Goal: Transaction & Acquisition: Purchase product/service

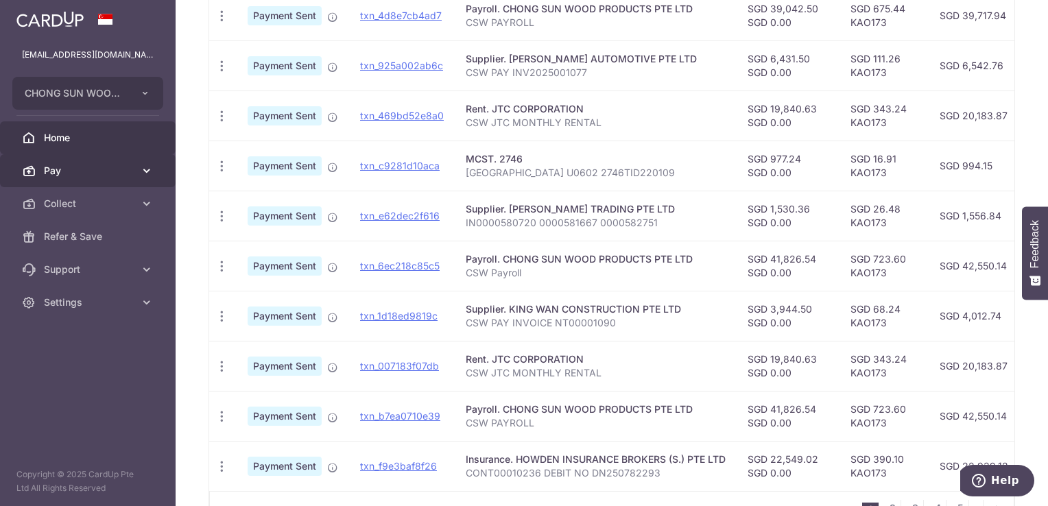
click at [100, 176] on span "Pay" at bounding box center [89, 171] width 90 height 14
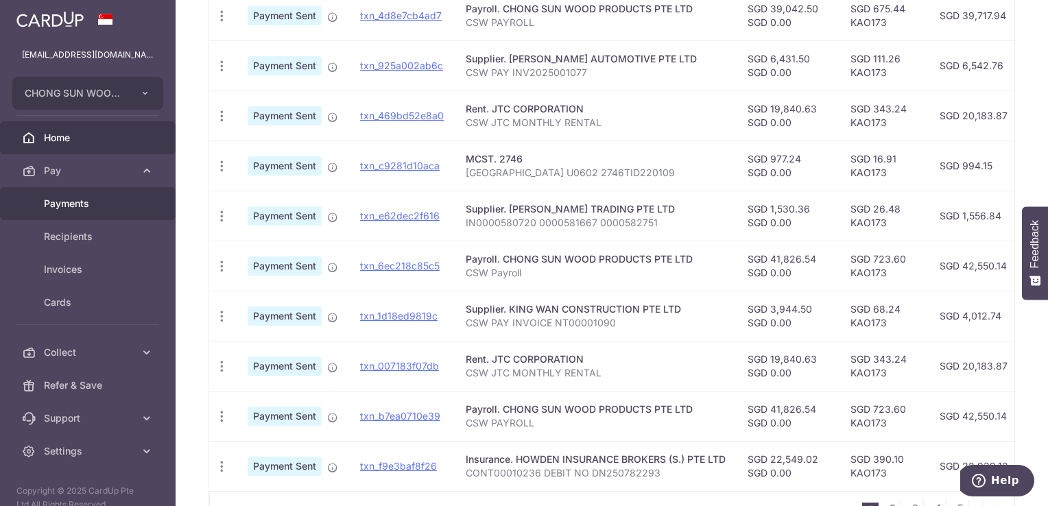
click at [78, 203] on span "Payments" at bounding box center [89, 204] width 90 height 14
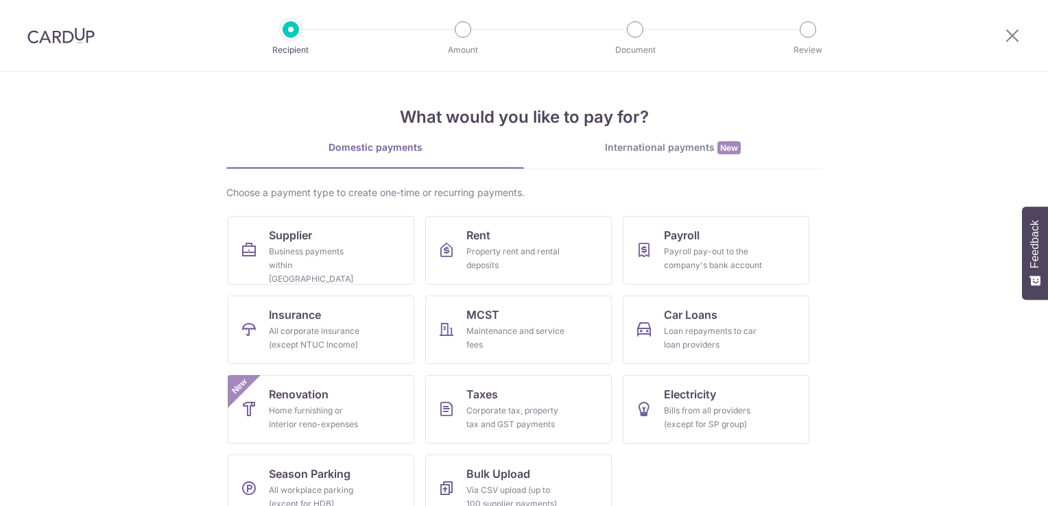
click at [333, 250] on div "Business payments within Singapore" at bounding box center [318, 265] width 99 height 41
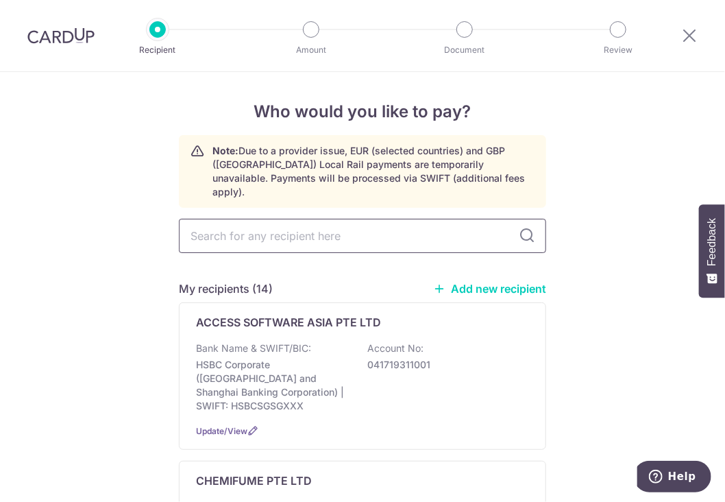
click at [311, 224] on input "text" at bounding box center [362, 236] width 367 height 34
type input "k"
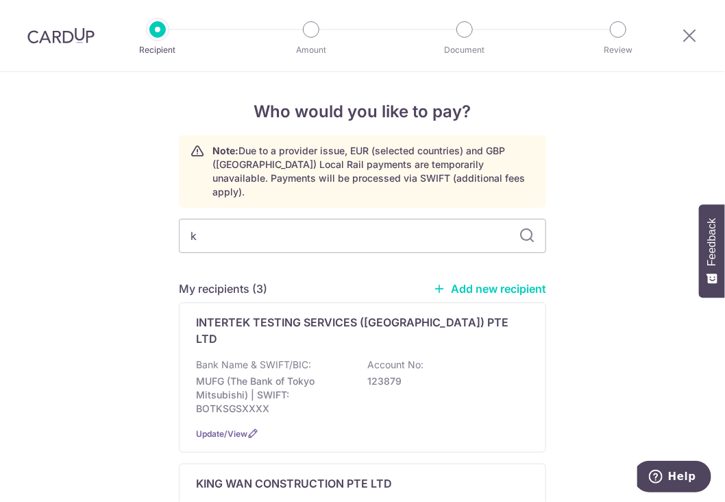
type input "ki"
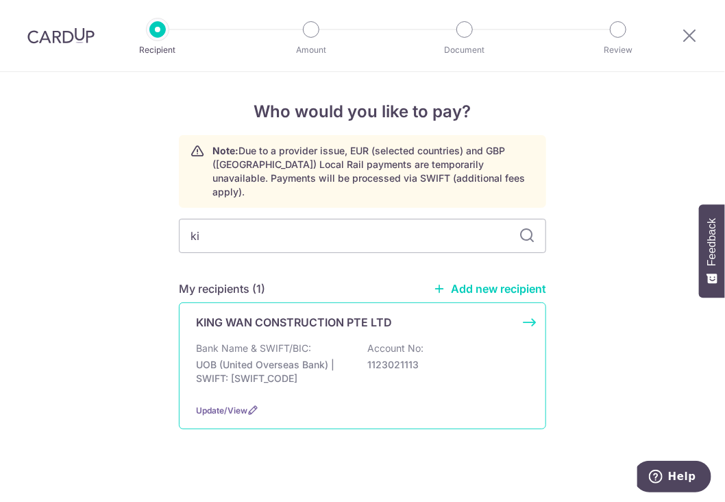
click at [355, 348] on div "Bank Name & SWIFT/BIC: UOB (United Overseas Bank) | SWIFT: UOVBSGSGXXX Account …" at bounding box center [362, 366] width 333 height 51
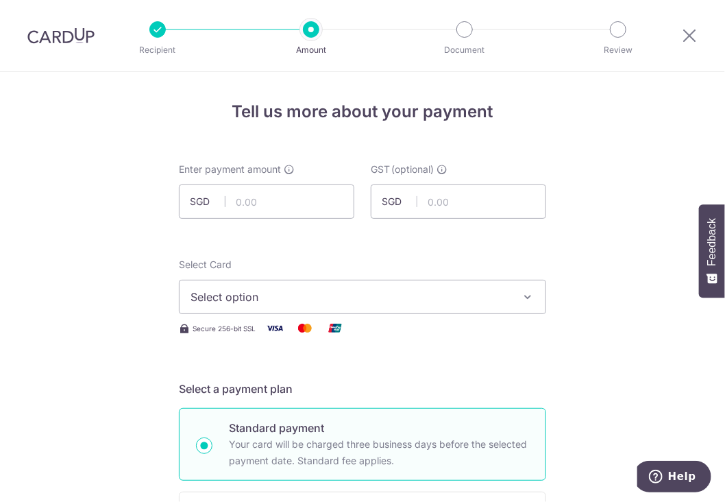
click at [269, 200] on input "text" at bounding box center [267, 201] width 176 height 34
type input "3,944.50"
click at [340, 289] on span "Select option" at bounding box center [350, 297] width 319 height 16
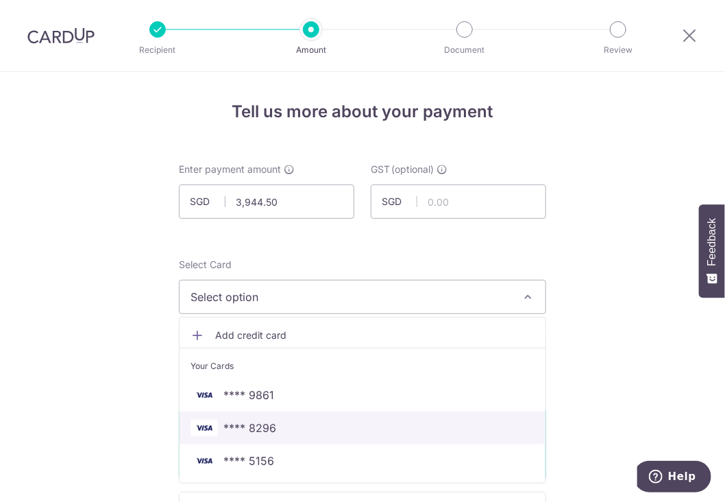
drag, startPoint x: 308, startPoint y: 424, endPoint x: 335, endPoint y: 411, distance: 30.1
click at [308, 424] on span "**** 8296" at bounding box center [363, 428] width 344 height 16
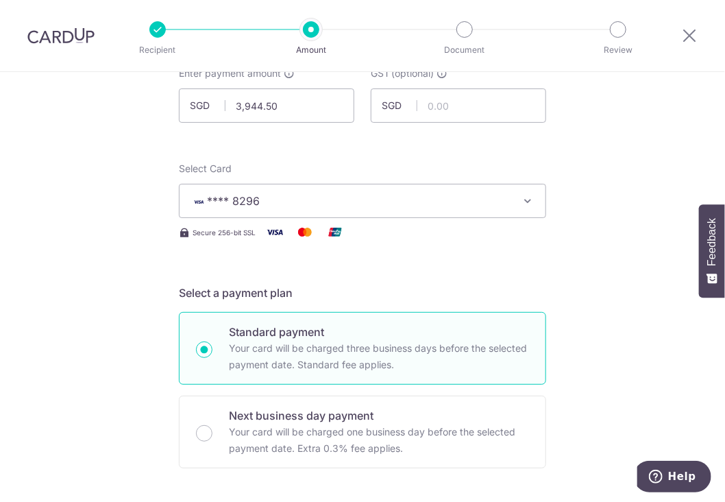
scroll to position [411, 0]
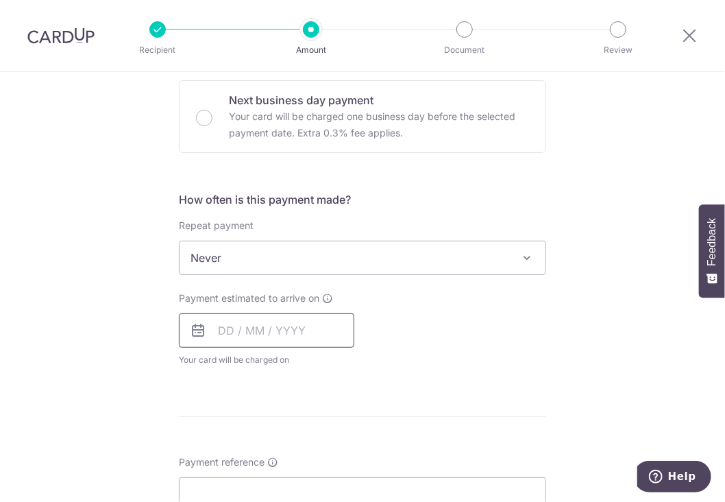
click at [287, 326] on input "text" at bounding box center [267, 330] width 176 height 34
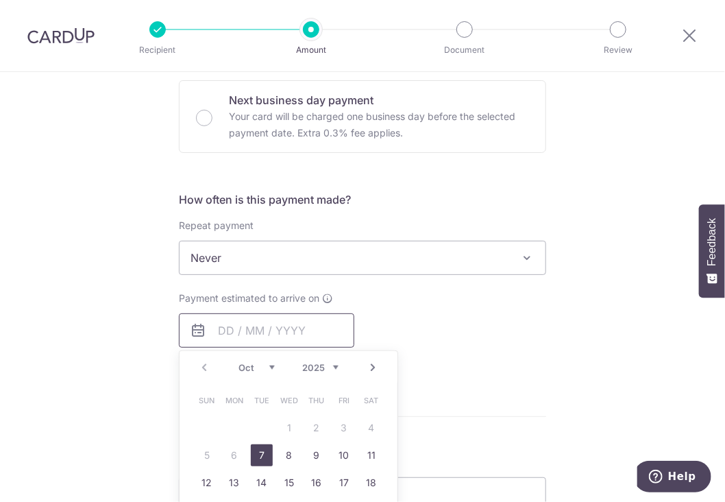
scroll to position [480, 0]
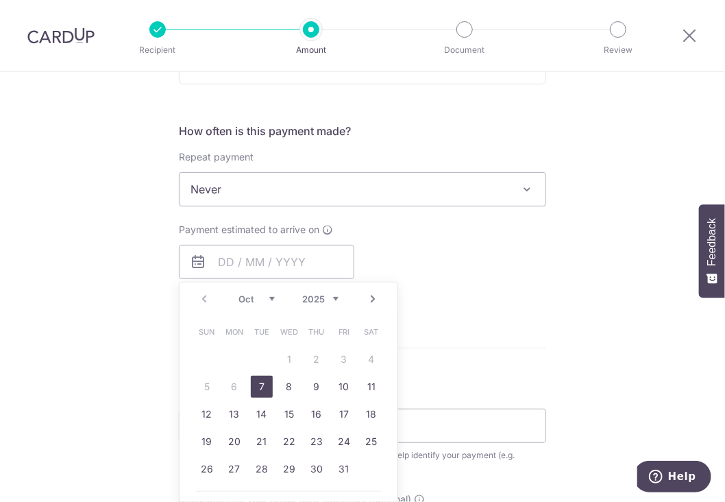
click at [260, 380] on link "7" at bounding box center [262, 387] width 22 height 22
type input "[DATE]"
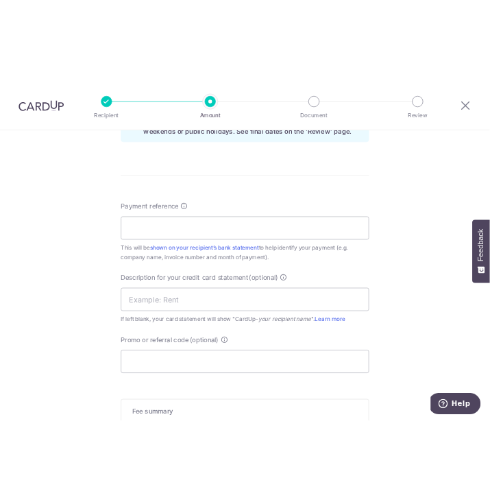
scroll to position [754, 0]
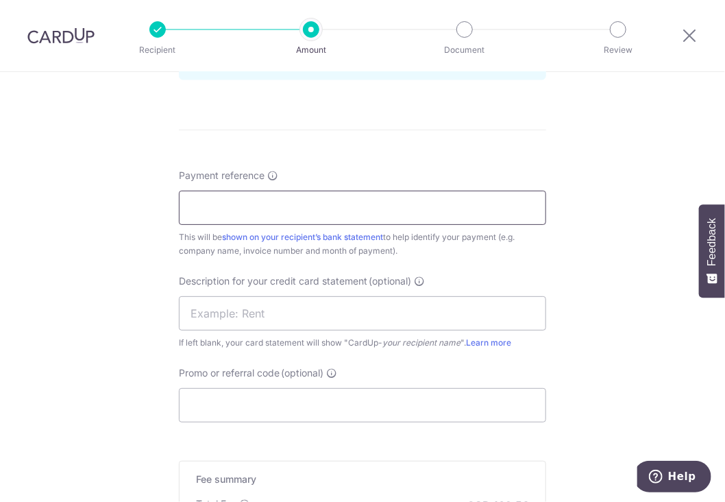
click at [223, 196] on input "Payment reference" at bounding box center [362, 208] width 367 height 34
click at [426, 208] on input "Payment reference" at bounding box center [362, 208] width 367 height 34
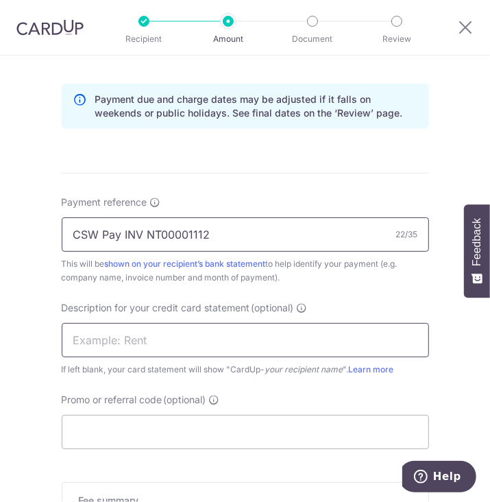
type input "CSW Pay INV NT00001112"
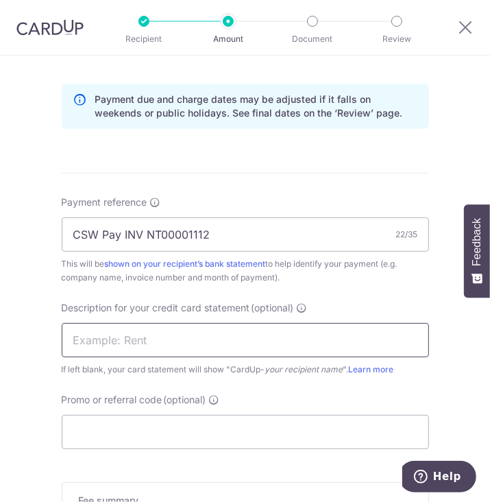
click at [123, 328] on input "text" at bounding box center [245, 340] width 367 height 34
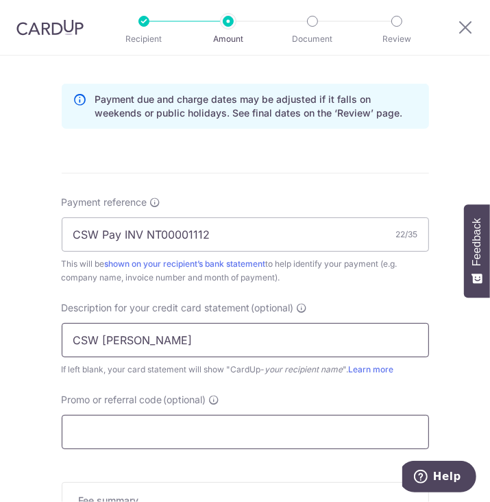
type input "CSW King Wan"
click at [107, 424] on input "Promo or referral code (optional)" at bounding box center [245, 432] width 367 height 34
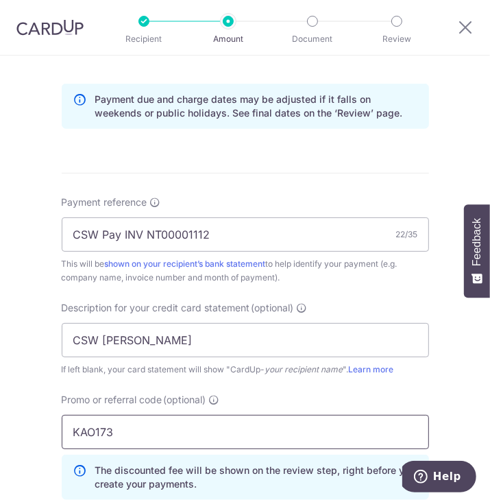
scroll to position [1067, 0]
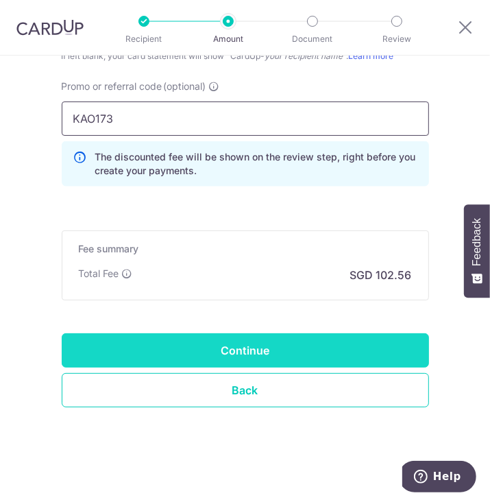
type input "KAO173"
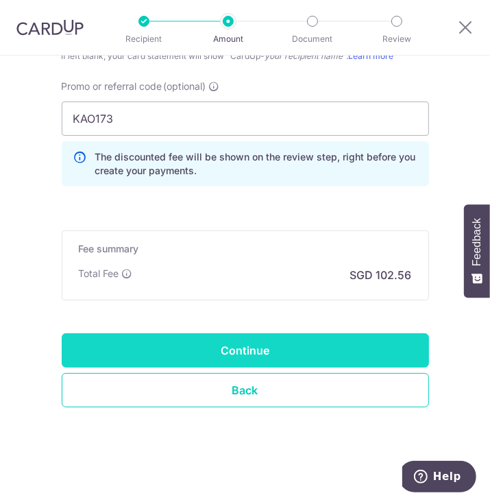
click at [303, 337] on input "Continue" at bounding box center [245, 350] width 367 height 34
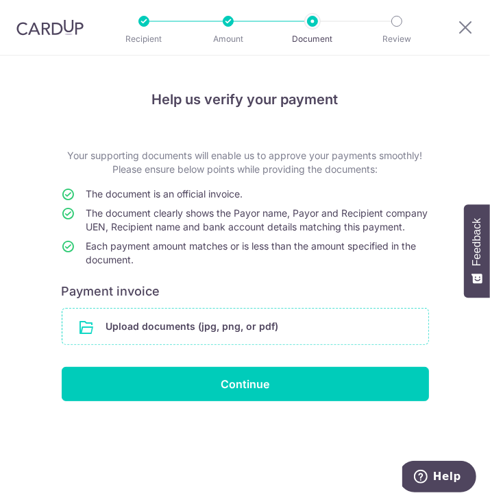
click at [269, 331] on input "file" at bounding box center [245, 327] width 366 height 36
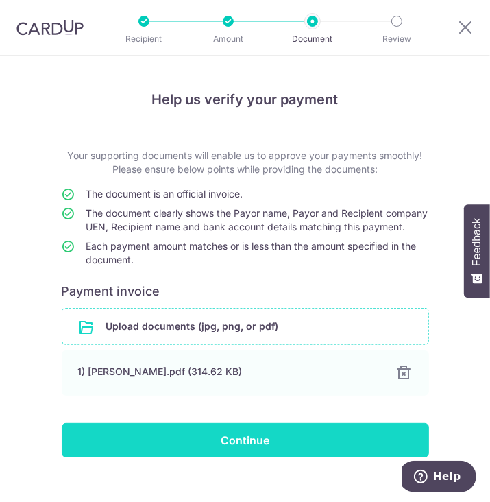
click at [236, 446] on input "Continue" at bounding box center [245, 440] width 367 height 34
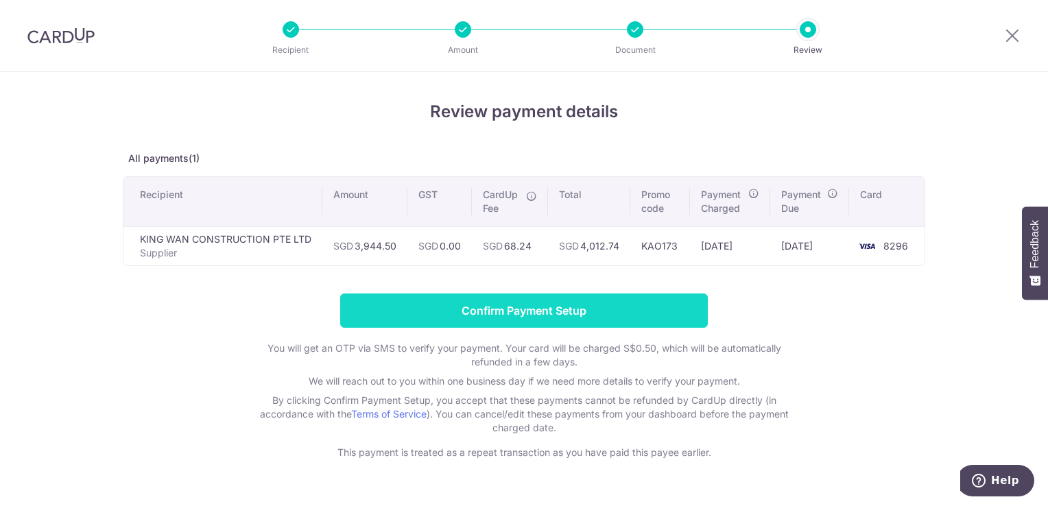
click at [640, 315] on input "Confirm Payment Setup" at bounding box center [523, 310] width 367 height 34
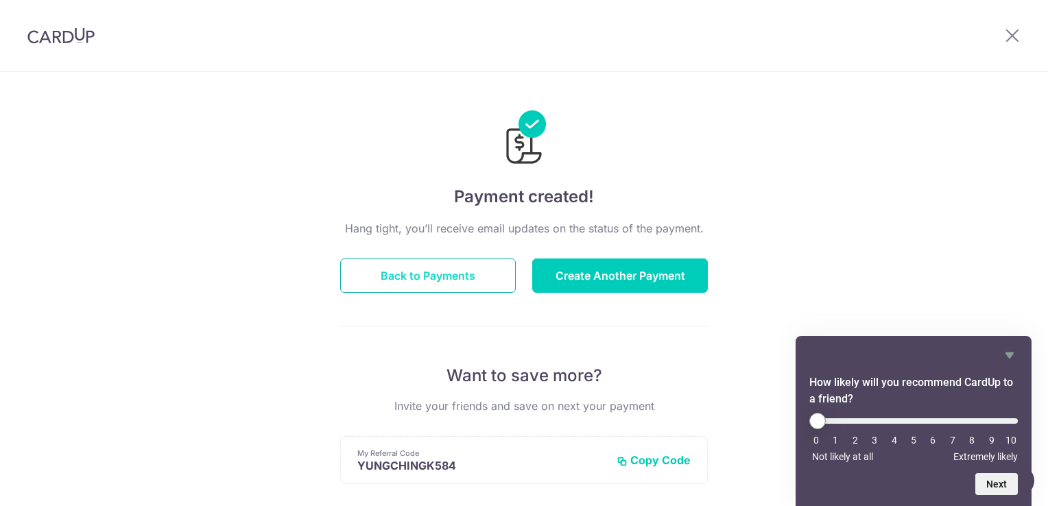
click at [423, 284] on button "Back to Payments" at bounding box center [428, 275] width 176 height 34
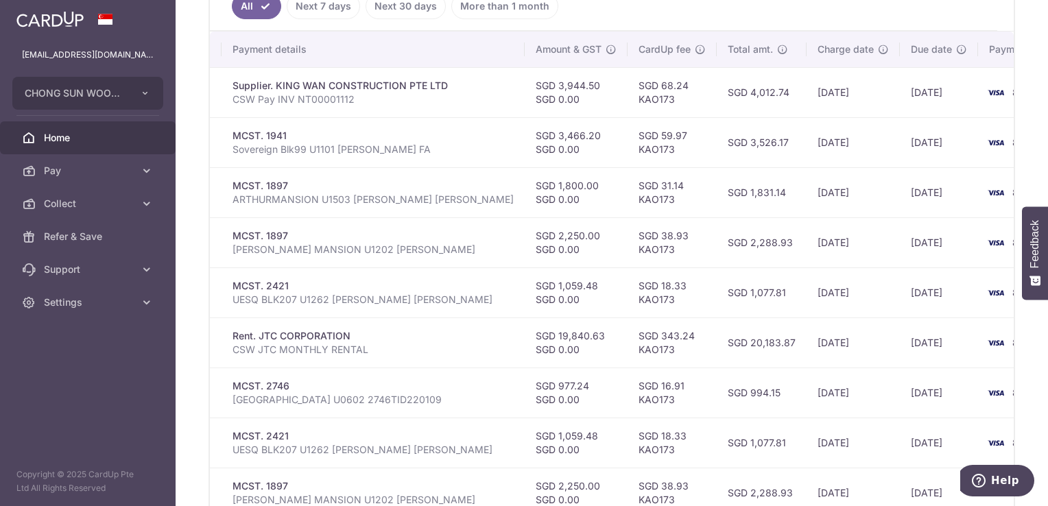
scroll to position [214, 0]
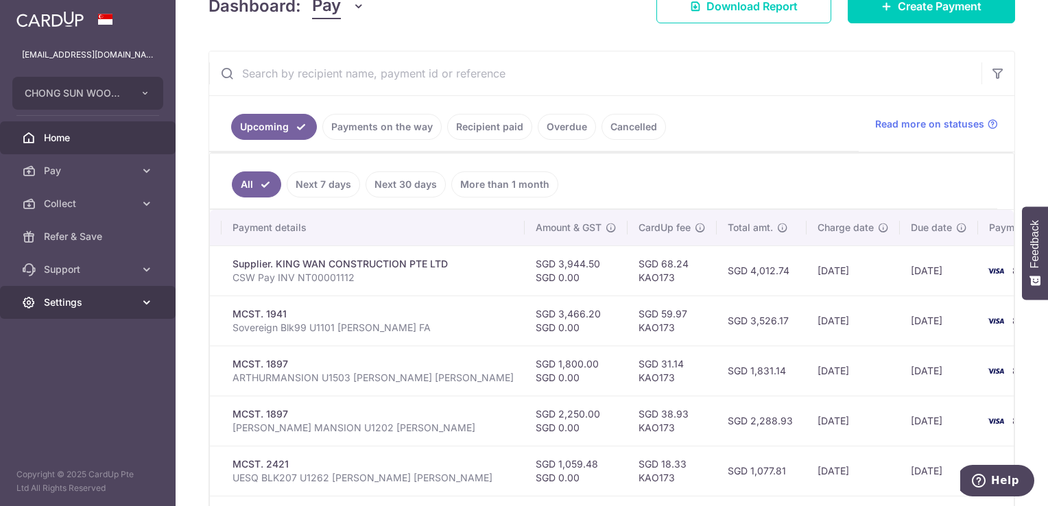
click at [44, 295] on link "Settings" at bounding box center [88, 302] width 176 height 33
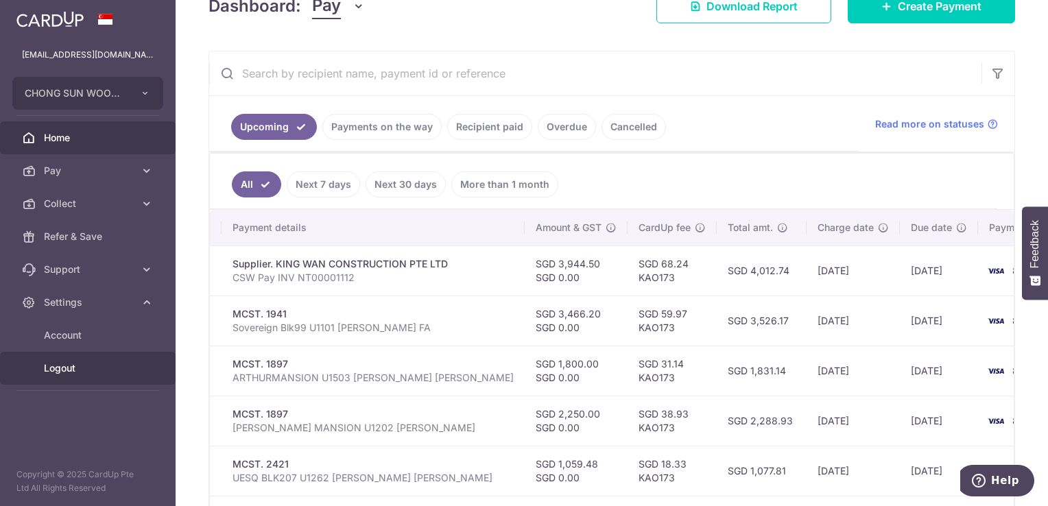
click at [74, 370] on span "Logout" at bounding box center [89, 368] width 90 height 14
